Goal: Ask a question: Seek information or help from site administrators or community

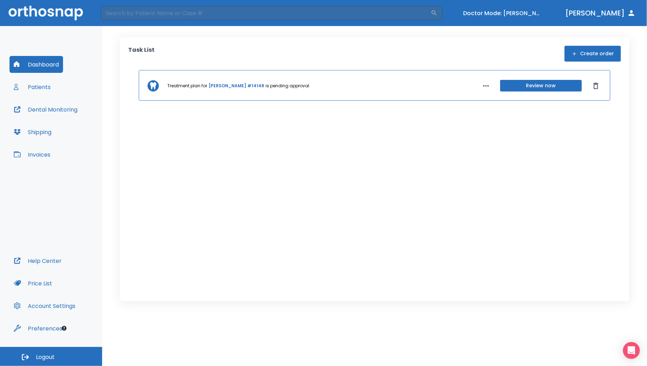
click at [40, 87] on button "Patients" at bounding box center [32, 87] width 45 height 17
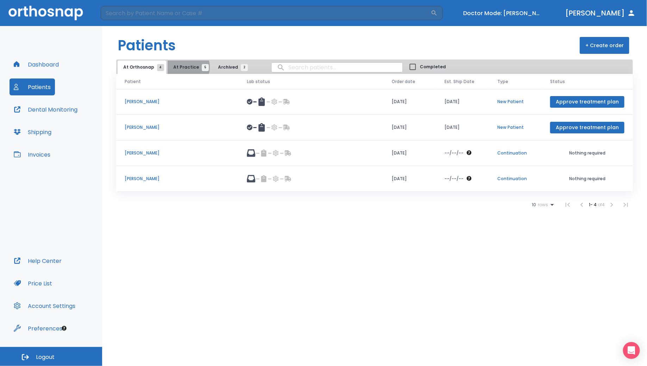
click at [183, 67] on span "At Practice 5" at bounding box center [189, 67] width 32 height 6
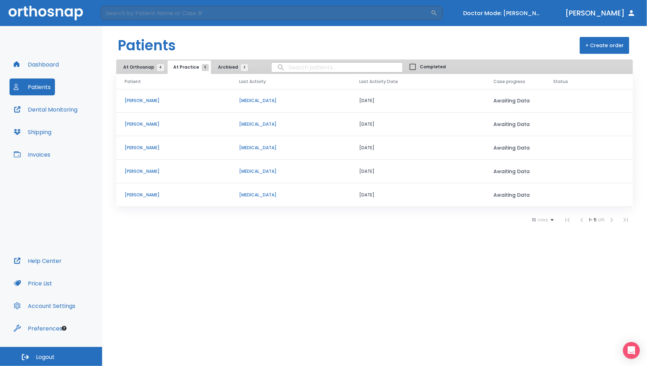
click at [150, 194] on p "[PERSON_NAME]" at bounding box center [174, 195] width 98 height 6
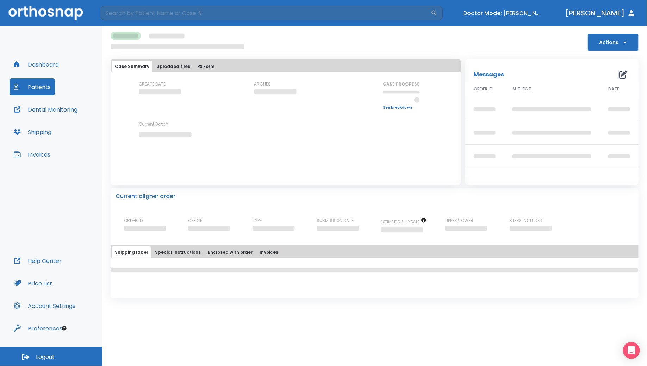
click at [453, 284] on div at bounding box center [375, 275] width 528 height 34
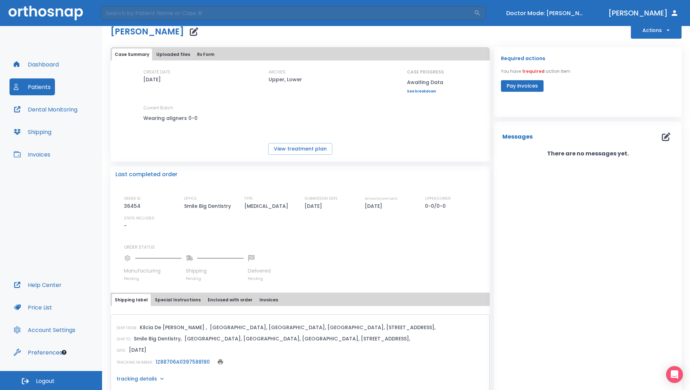
scroll to position [12, 0]
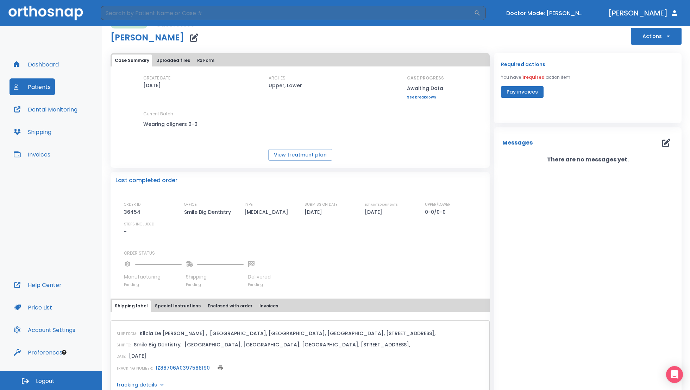
click at [585, 362] on div "Messages There are no messages yet." at bounding box center [588, 265] width 188 height 276
click at [643, 333] on div "Messages There are no messages yet." at bounding box center [588, 265] width 188 height 276
click at [646, 366] on icon "Open Intercom Messenger" at bounding box center [674, 374] width 9 height 9
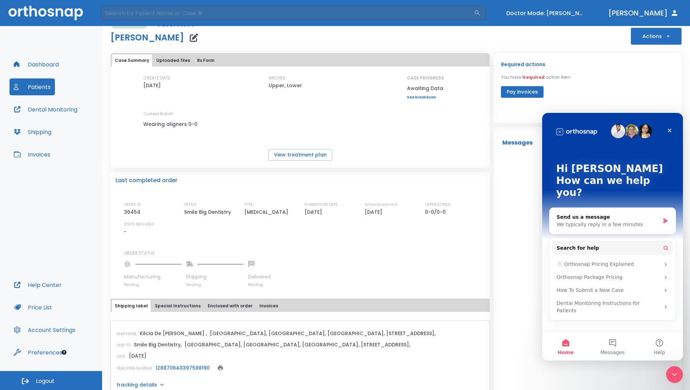
scroll to position [0, 0]
click at [606, 214] on div "Send us a message" at bounding box center [608, 217] width 103 height 7
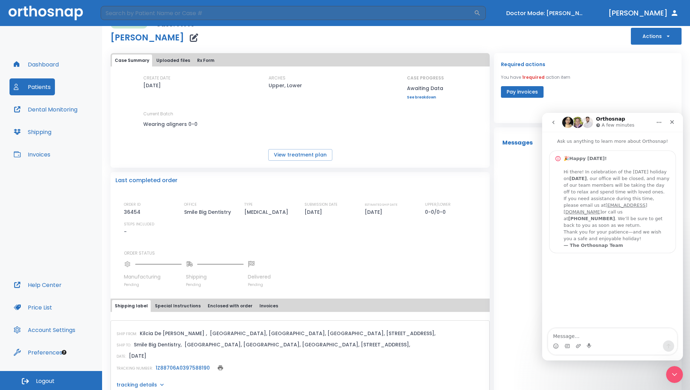
click at [584, 333] on textarea "Message…" at bounding box center [612, 335] width 129 height 12
type textarea "w"
type textarea "Where can I find shipping information?"
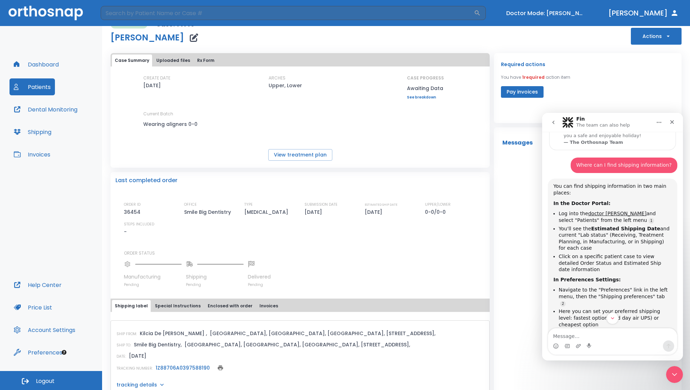
scroll to position [105, 0]
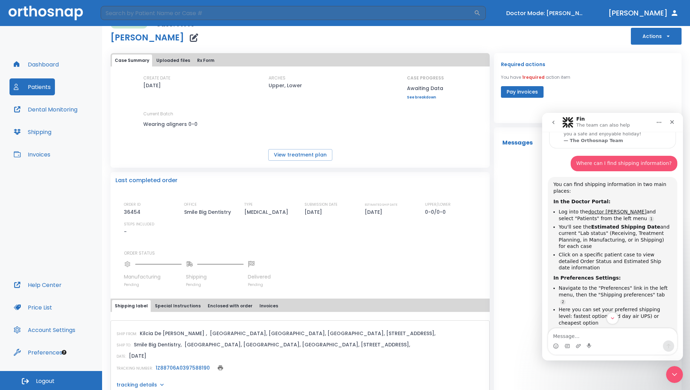
click at [269, 99] on div "ARCHES Upper, Lower" at bounding box center [300, 87] width 63 height 25
click at [562, 15] on button "Turn off Doctor mode" at bounding box center [545, 13] width 84 height 12
